Goal: Information Seeking & Learning: Learn about a topic

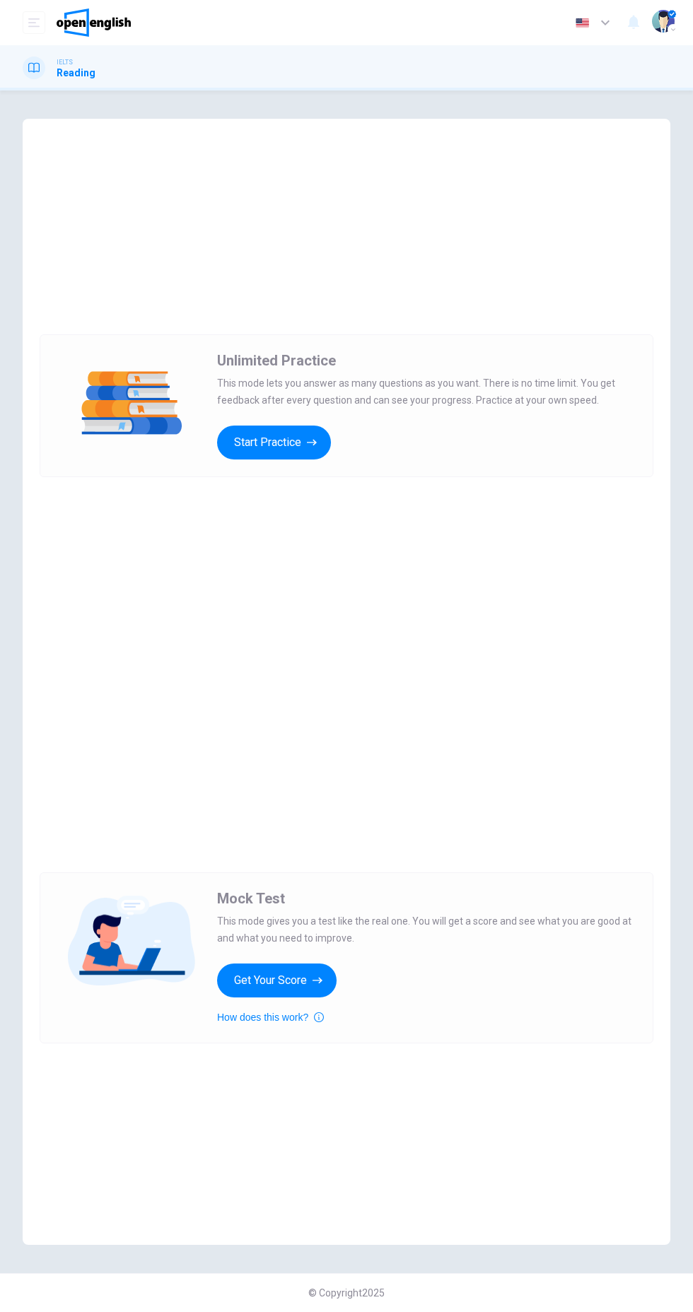
click at [298, 447] on button "Start Practice" at bounding box center [274, 442] width 114 height 34
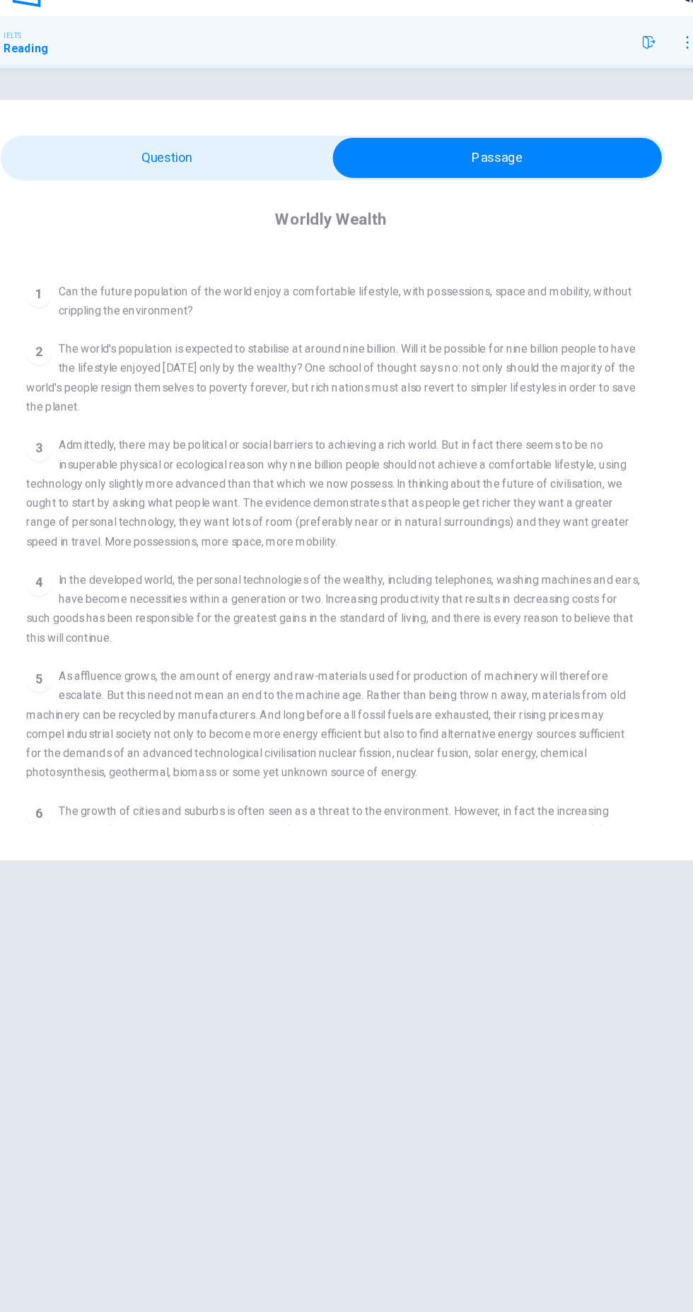
scroll to position [247, 0]
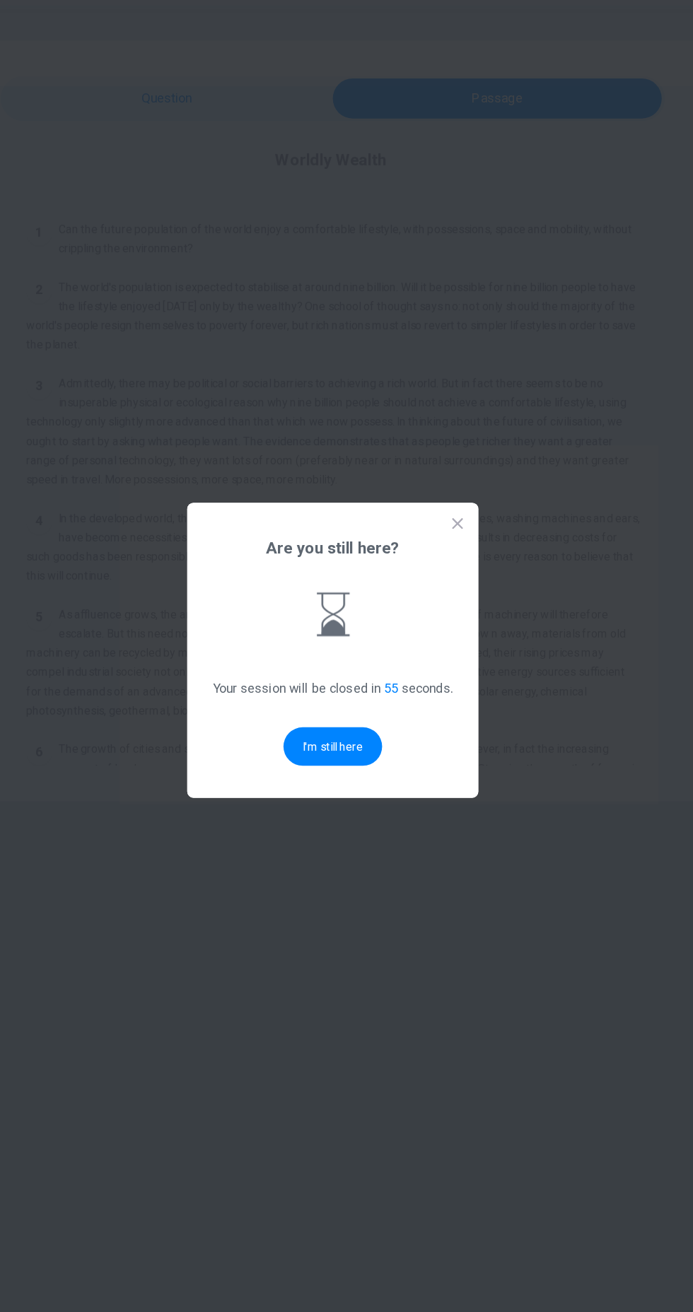
click at [338, 758] on button "I'm still here" at bounding box center [346, 741] width 87 height 34
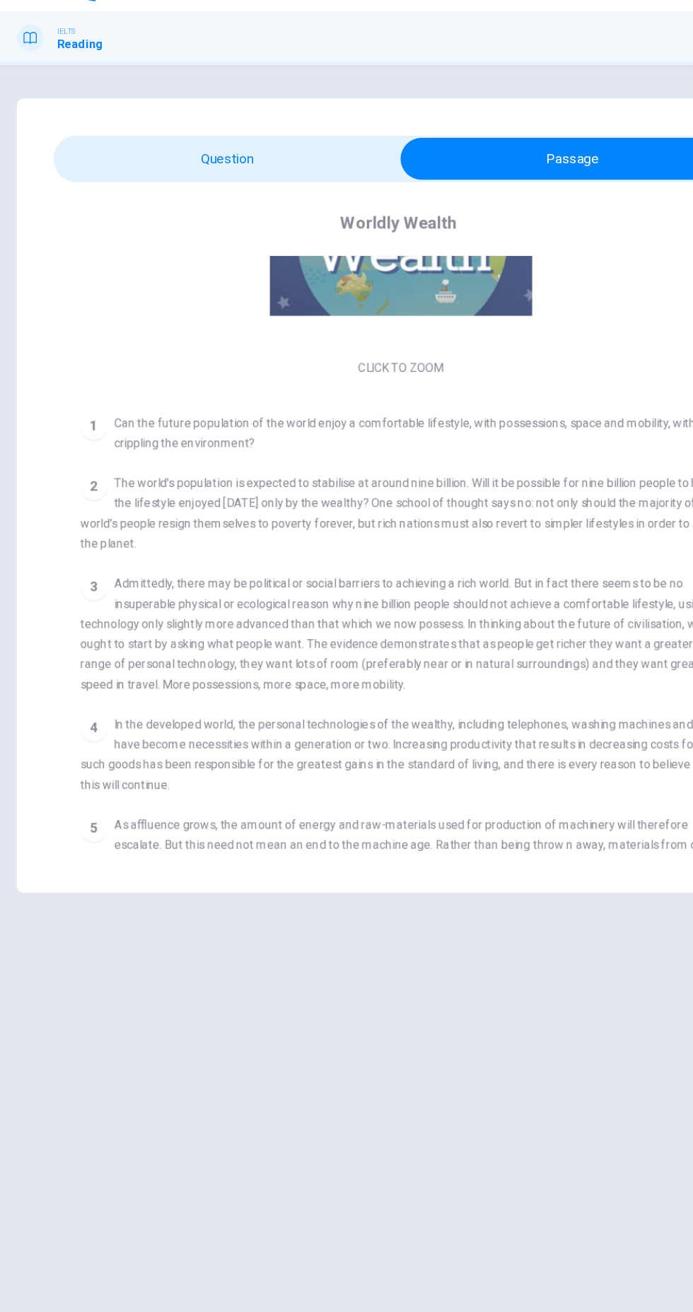
scroll to position [139, 0]
click at [462, 938] on div "Questions 1 - 6 Do the following statements reflect the claims of the writer in…" at bounding box center [346, 673] width 693 height 1108
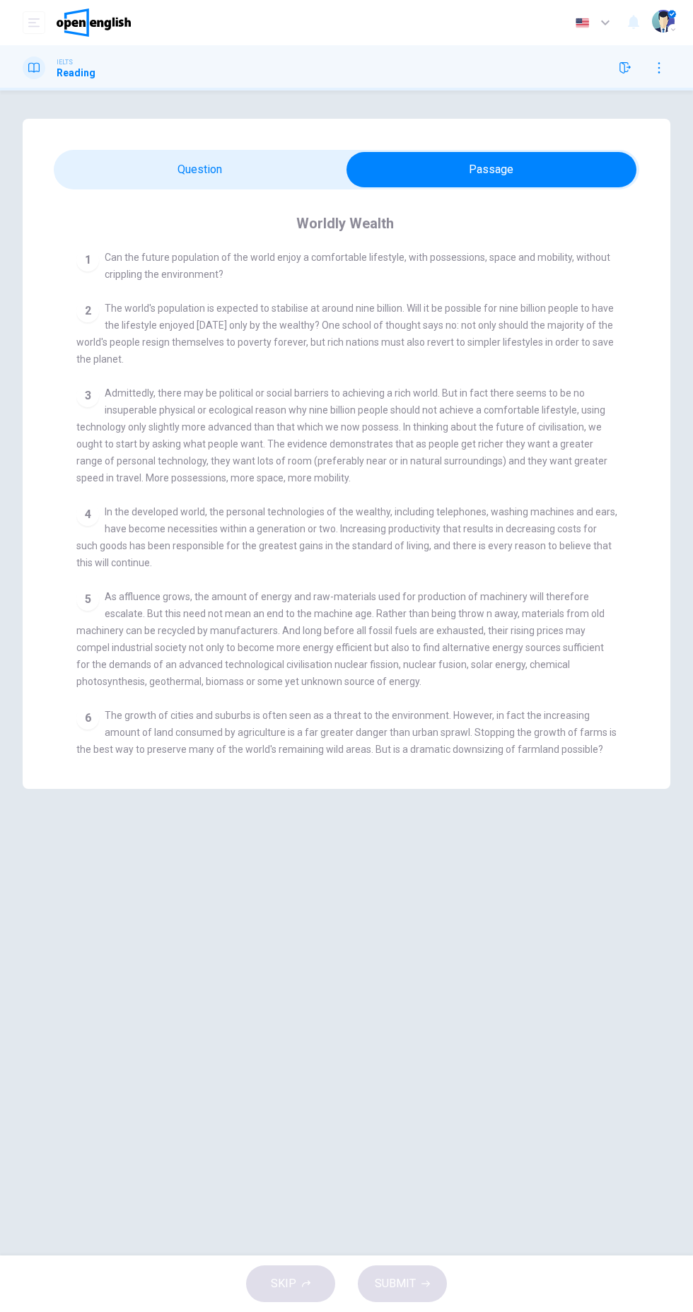
scroll to position [273, 0]
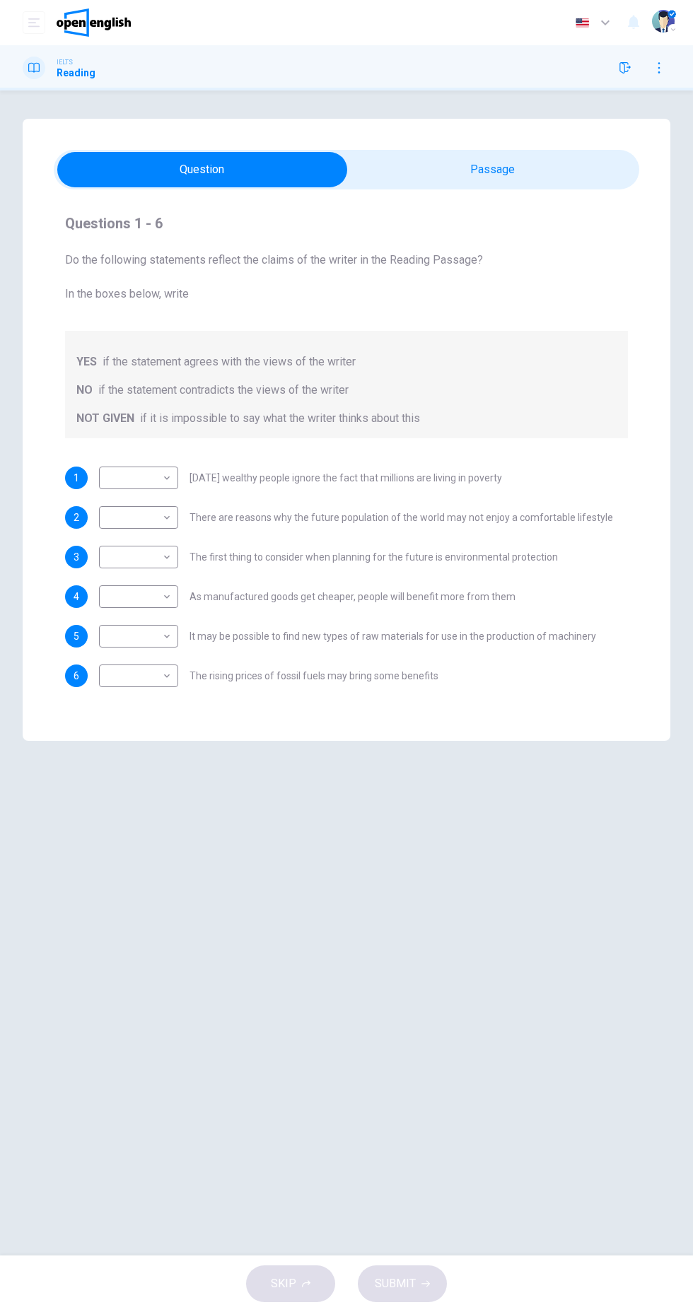
click at [154, 457] on body "This site uses cookies, as explained in our Privacy Policy . If you agree to th…" at bounding box center [346, 656] width 693 height 1312
click at [128, 493] on li "YES" at bounding box center [138, 500] width 79 height 23
type input "***"
click at [130, 553] on body "This site uses cookies, as explained in our Privacy Policy . If you agree to th…" at bounding box center [346, 656] width 693 height 1312
click at [124, 575] on li "YES" at bounding box center [138, 579] width 79 height 23
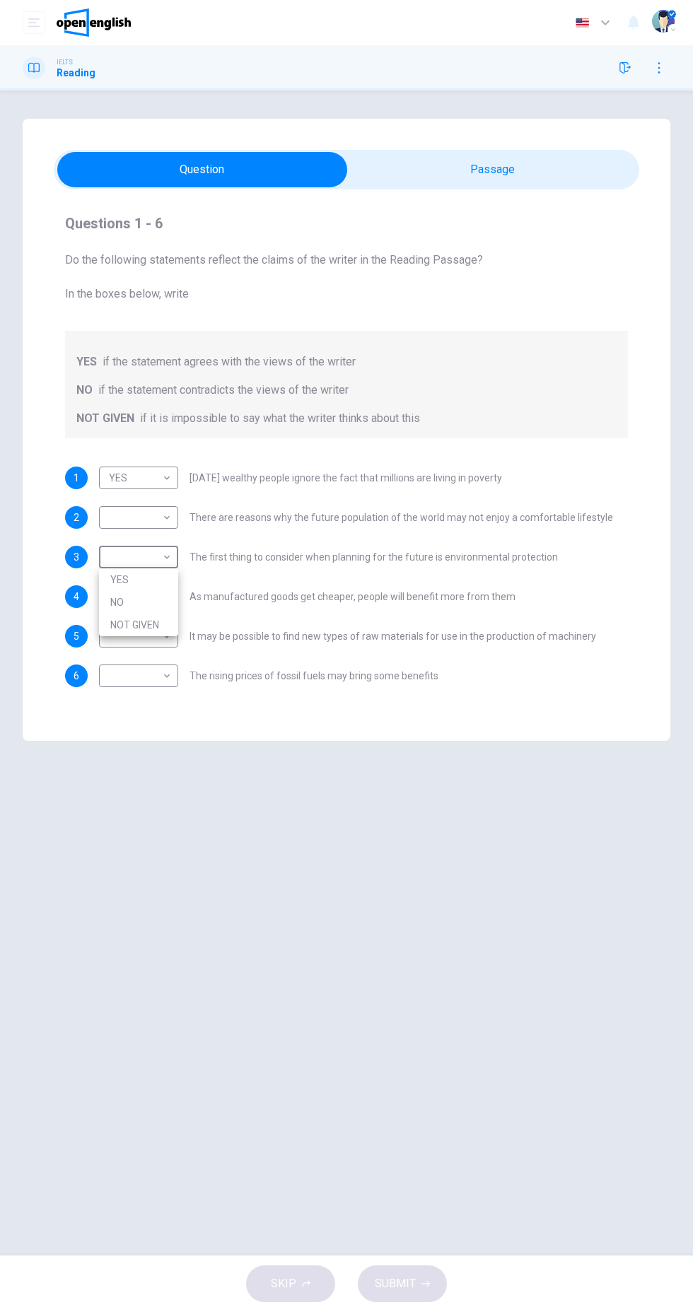
type input "***"
click at [124, 591] on body "This site uses cookies, as explained in our Privacy Policy . If you agree to th…" at bounding box center [346, 656] width 693 height 1312
click at [138, 668] on li "NOT GIVEN" at bounding box center [138, 664] width 79 height 23
type input "*********"
click at [135, 643] on body "This site uses cookies, as explained in our Privacy Policy . If you agree to th…" at bounding box center [346, 656] width 693 height 1312
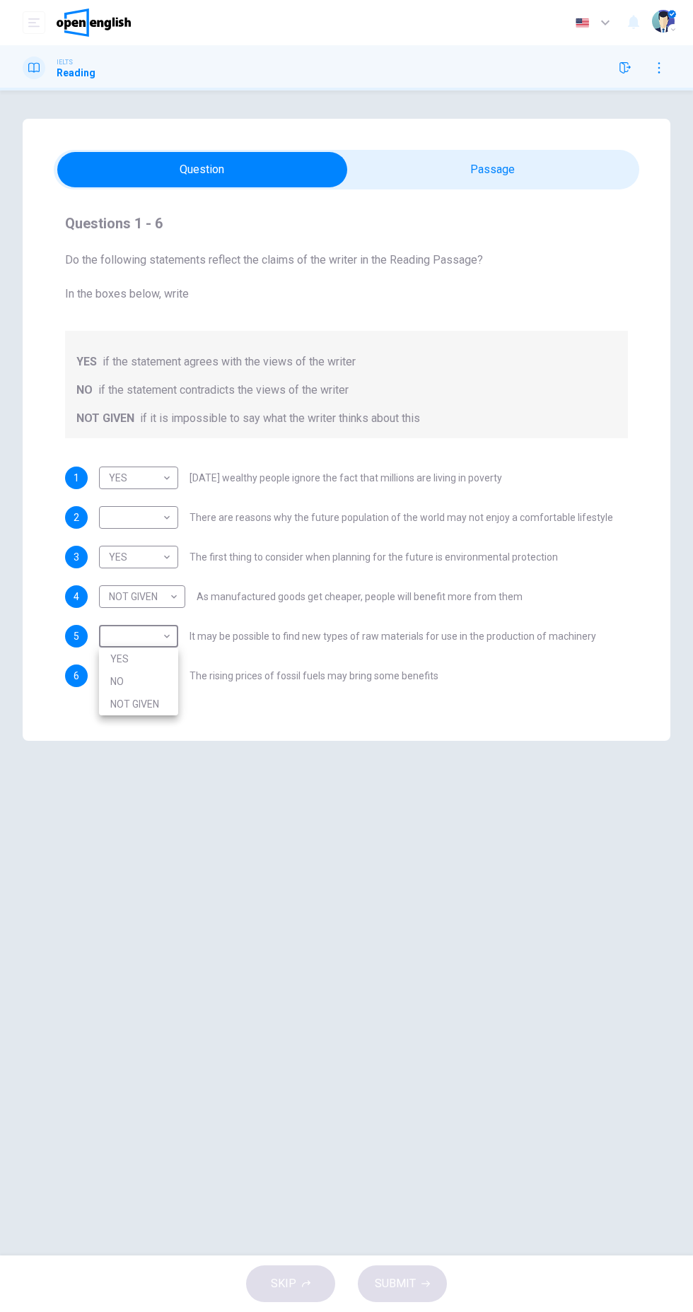
click at [127, 703] on li "NOT GIVEN" at bounding box center [138, 704] width 79 height 23
type input "*********"
click at [449, 203] on div "Questions 1 - 6 Do the following statements reflect the claims of the writer in…" at bounding box center [346, 450] width 585 height 498
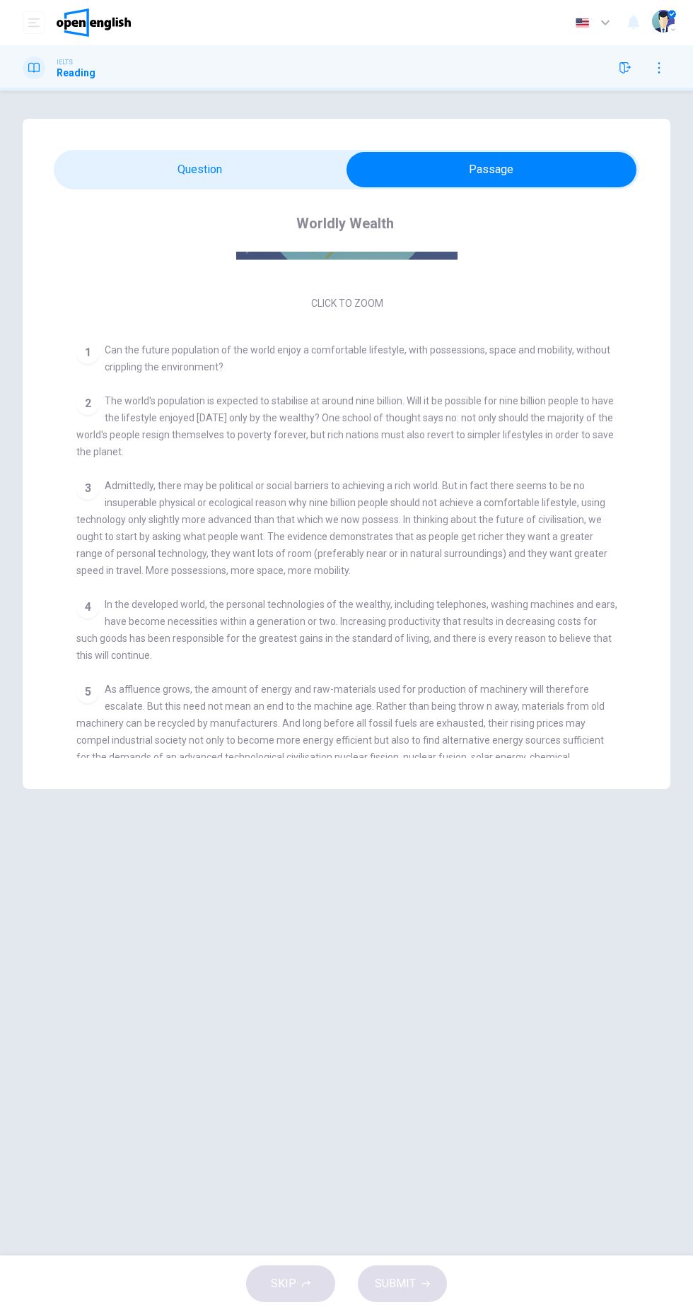
scroll to position [185, 0]
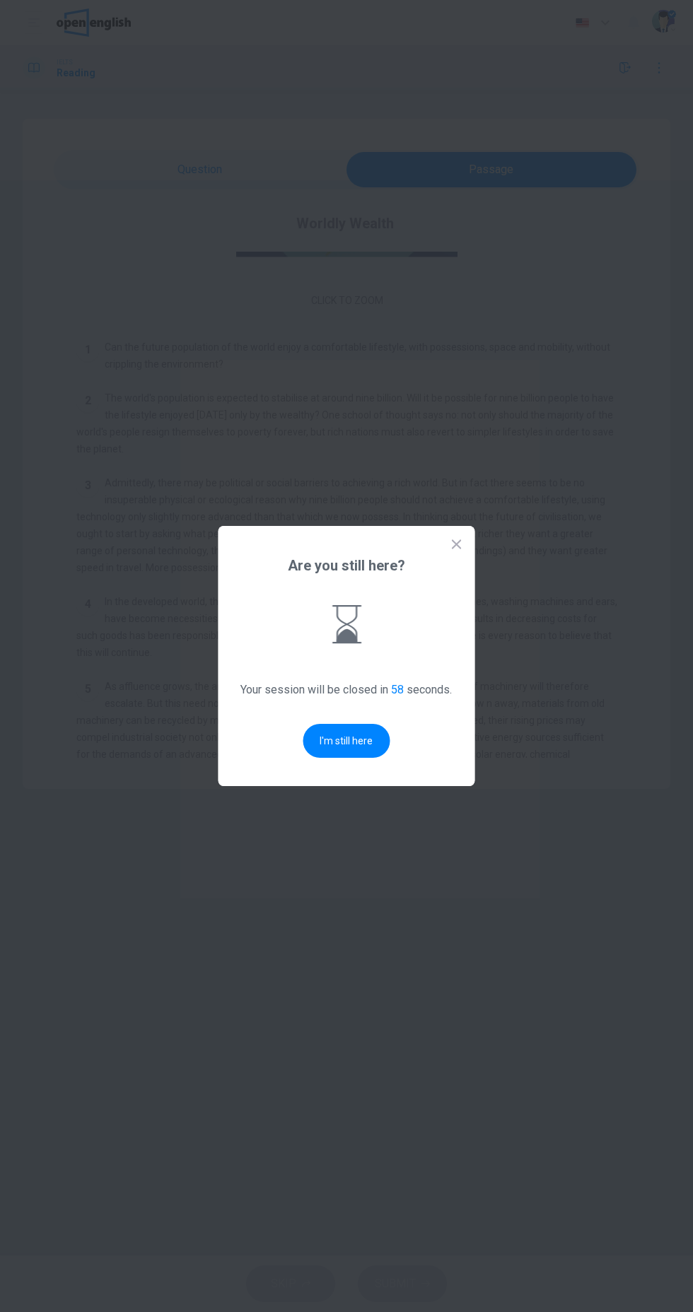
click at [364, 758] on button "I'm still here" at bounding box center [346, 741] width 87 height 34
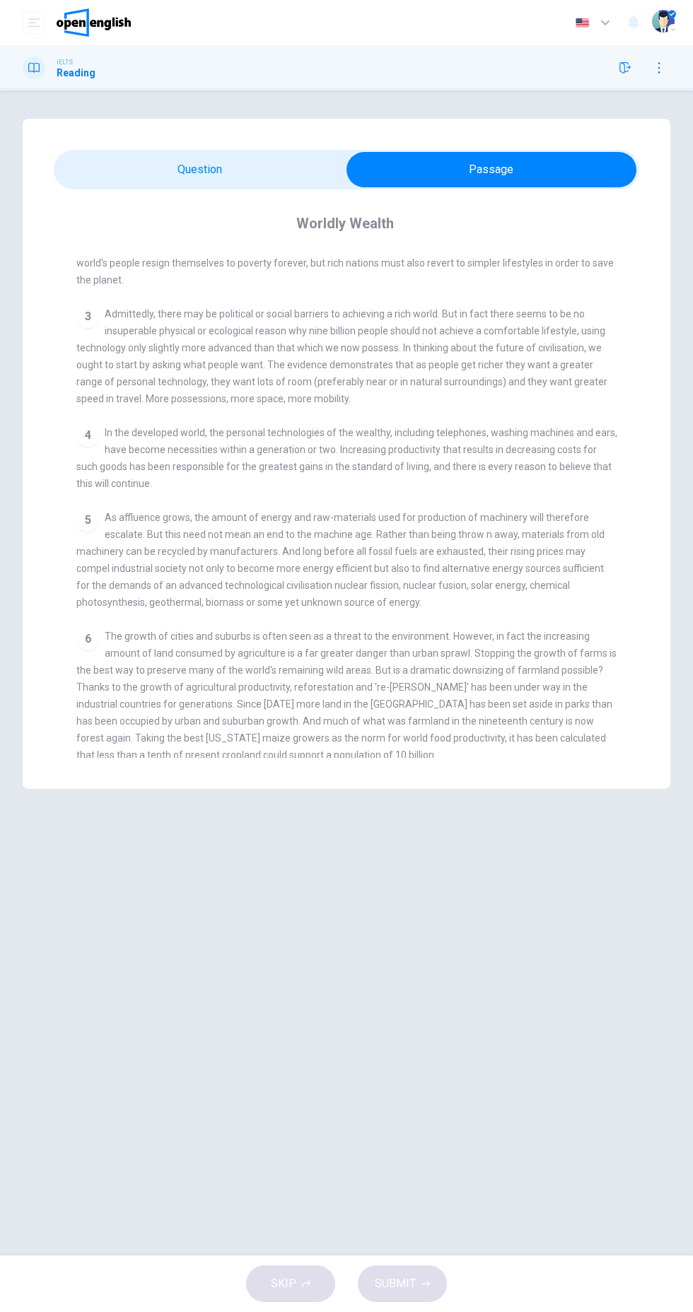
scroll to position [357, 0]
